Goal: Information Seeking & Learning: Learn about a topic

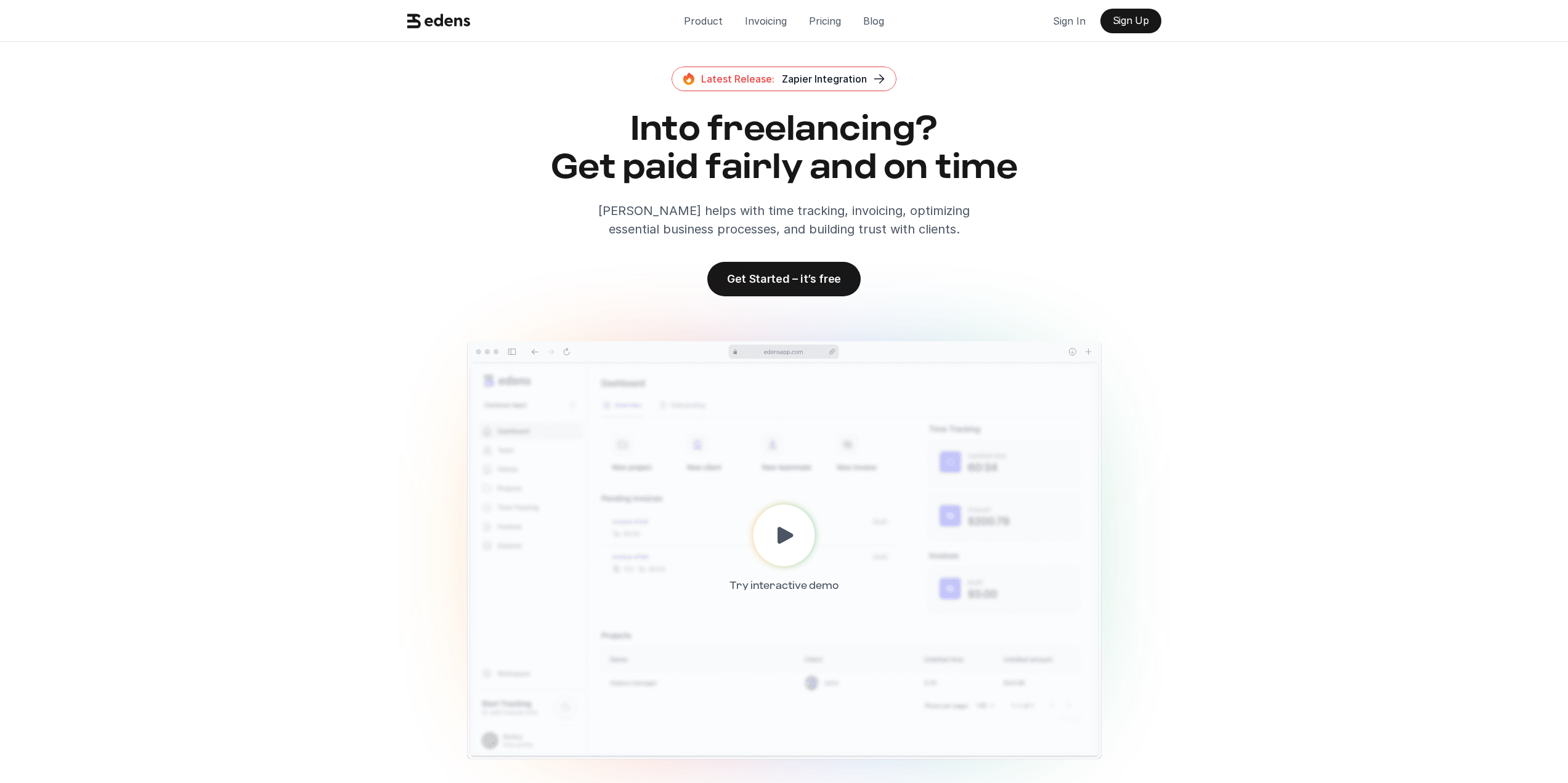
click at [448, 23] on icon at bounding box center [439, 21] width 63 height 23
click at [687, 23] on p "Product" at bounding box center [703, 21] width 39 height 18
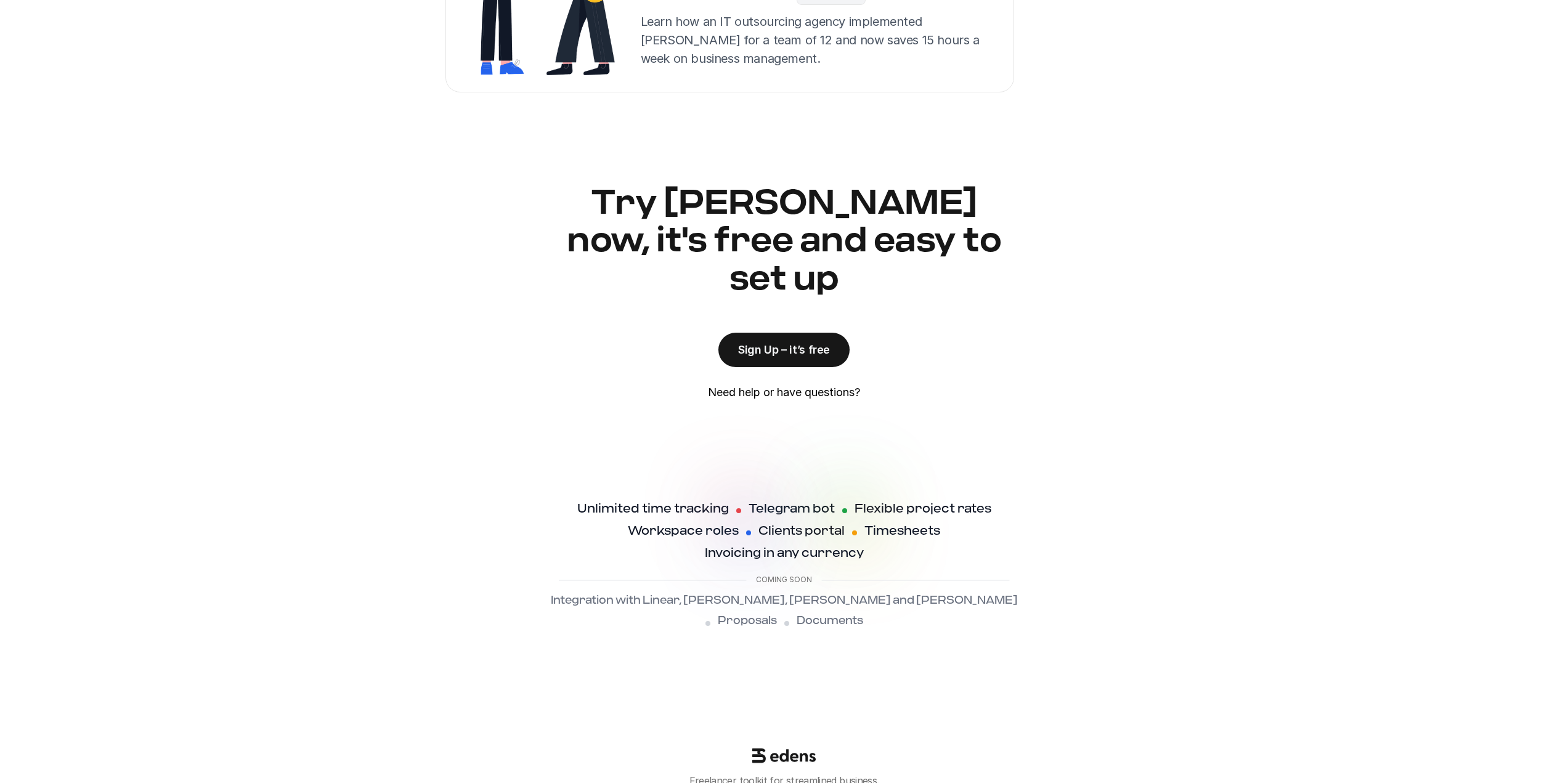
scroll to position [2950, 0]
